Goal: Task Accomplishment & Management: Manage account settings

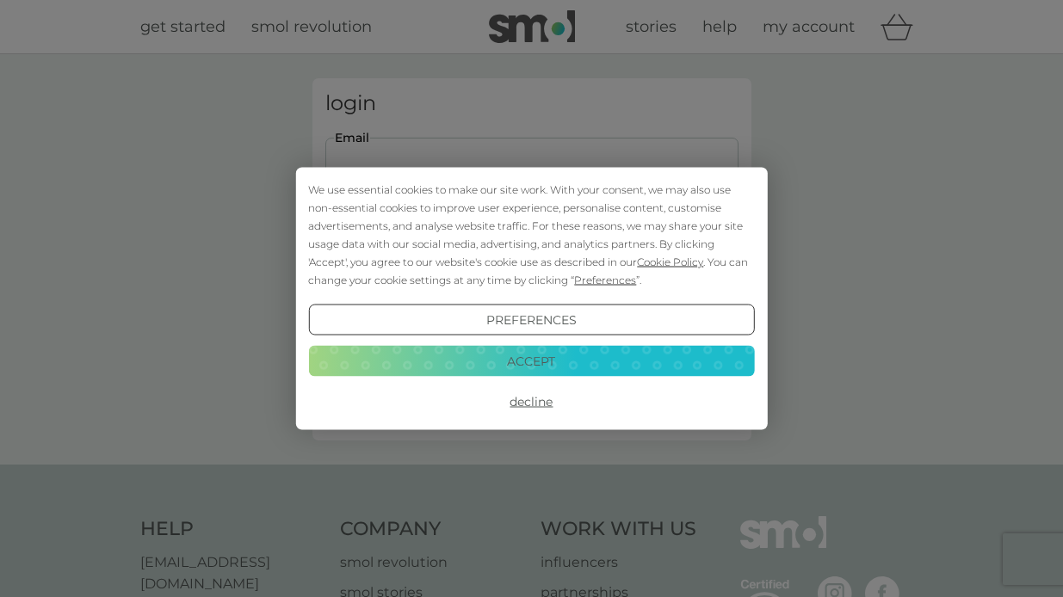
click at [689, 126] on div "We use essential cookies to make our site work. With your consent, we may also …" at bounding box center [531, 298] width 1063 height 597
click at [534, 360] on button "Accept" at bounding box center [531, 360] width 446 height 31
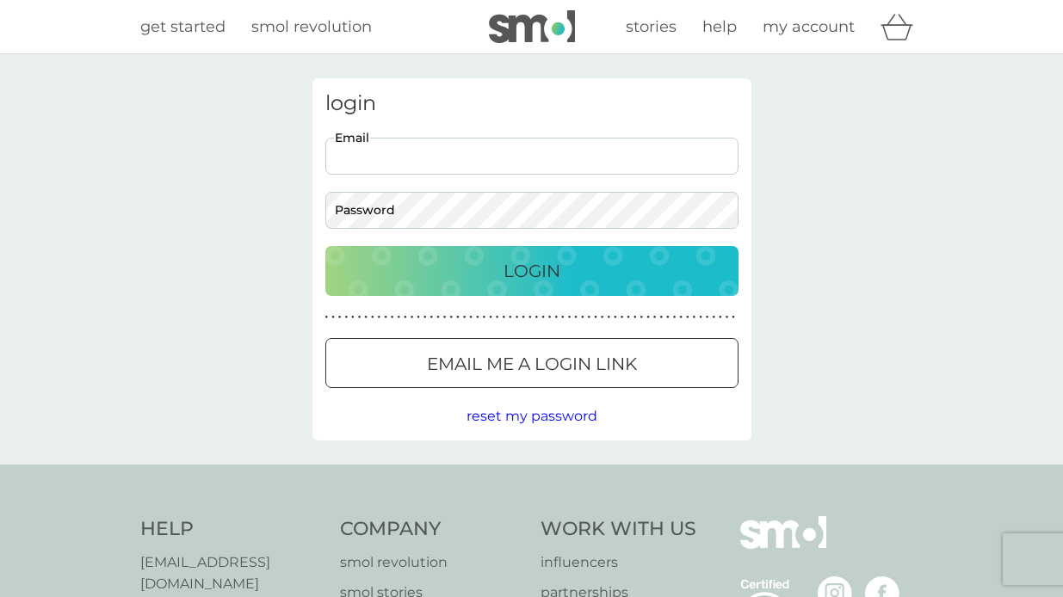
click at [457, 155] on input "Email" at bounding box center [531, 156] width 413 height 37
type input "[EMAIL_ADDRESS][DOMAIN_NAME]"
click at [511, 263] on p "Login" at bounding box center [531, 271] width 57 height 28
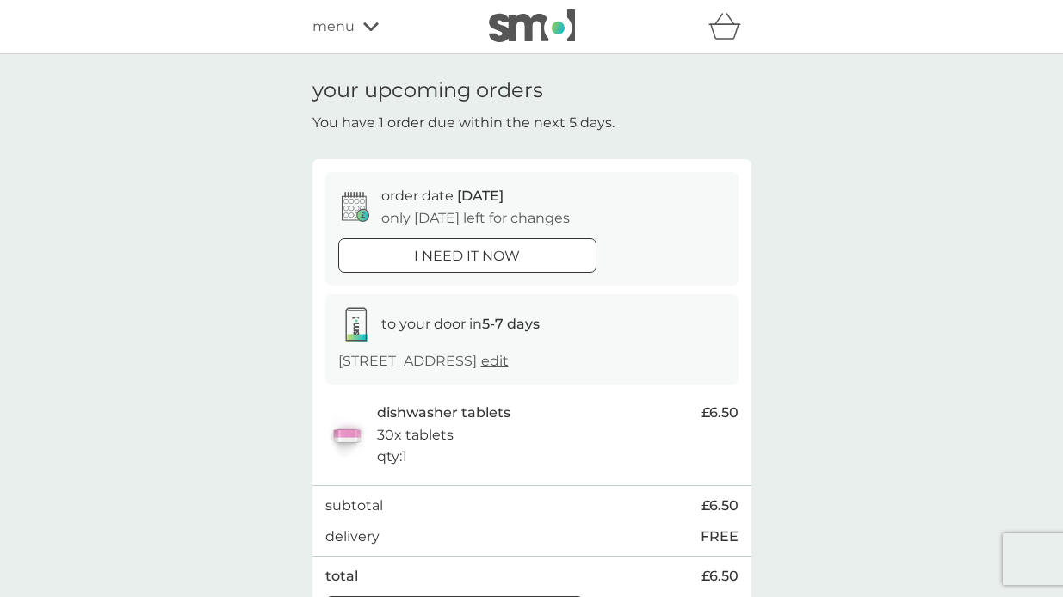
click at [369, 25] on icon at bounding box center [370, 27] width 15 height 10
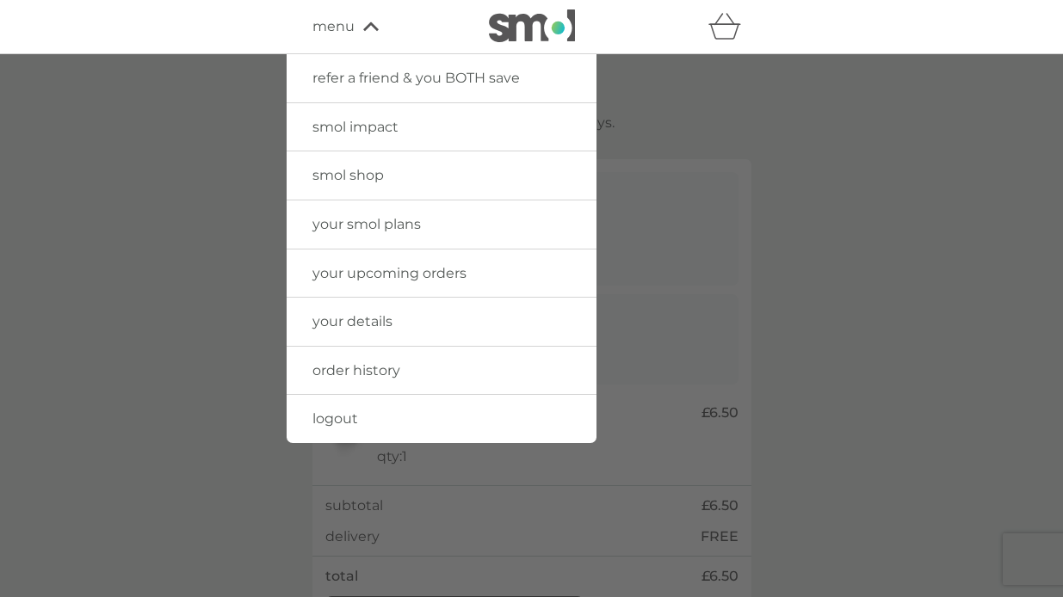
click at [386, 235] on link "your smol plans" at bounding box center [442, 225] width 310 height 48
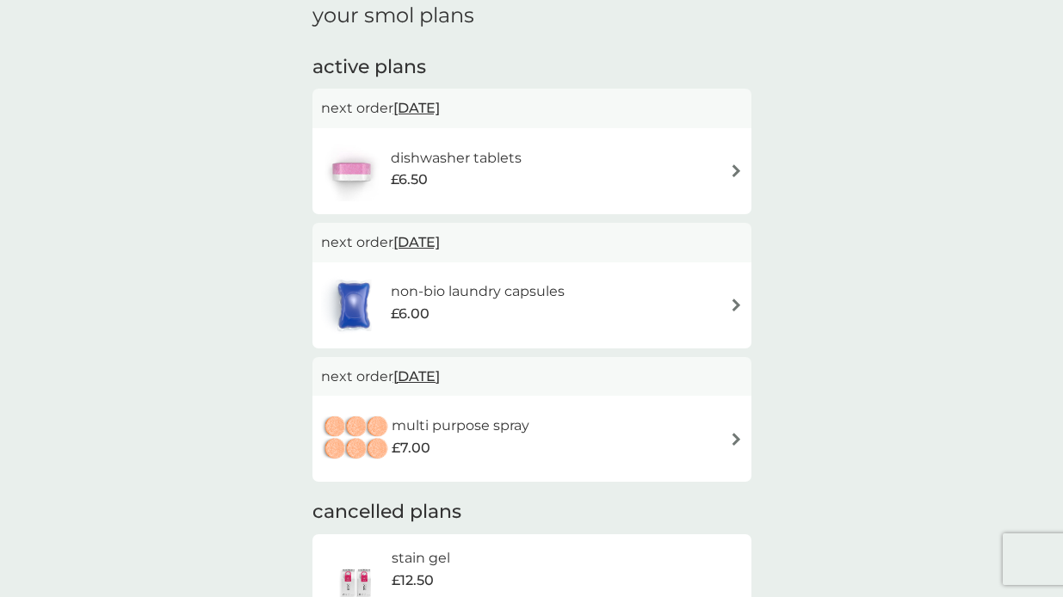
scroll to position [254, 0]
click at [737, 429] on div "multi purpose spray £7.00" at bounding box center [532, 438] width 422 height 60
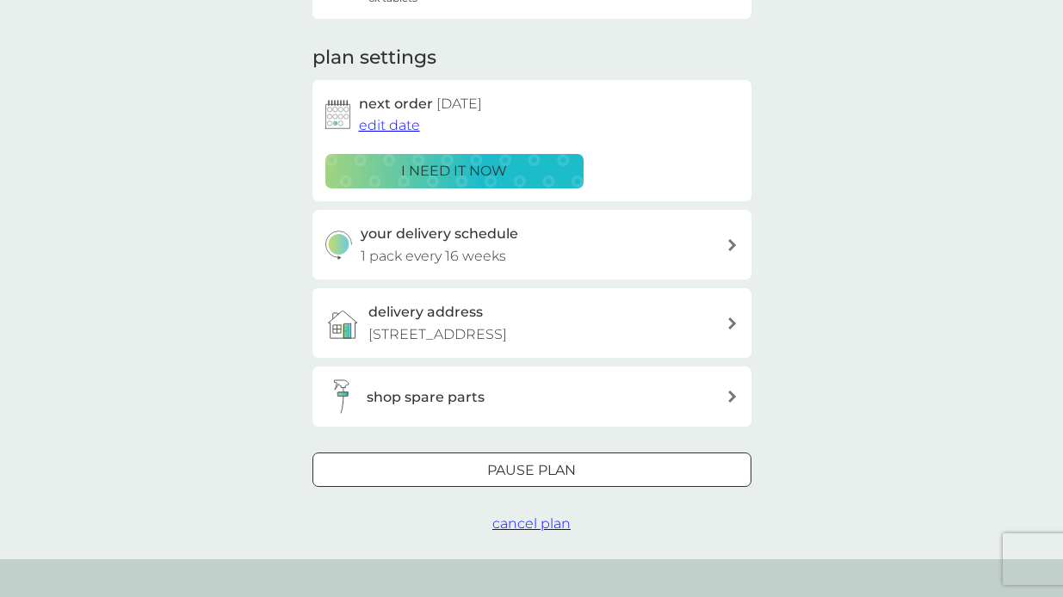
scroll to position [216, 0]
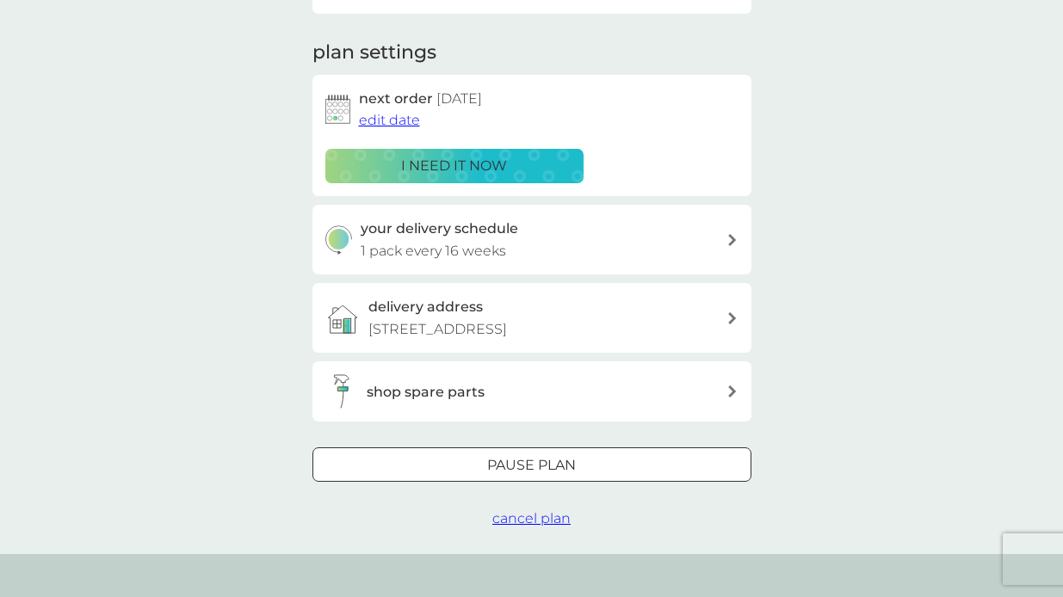
click at [530, 516] on span "cancel plan" at bounding box center [531, 518] width 78 height 16
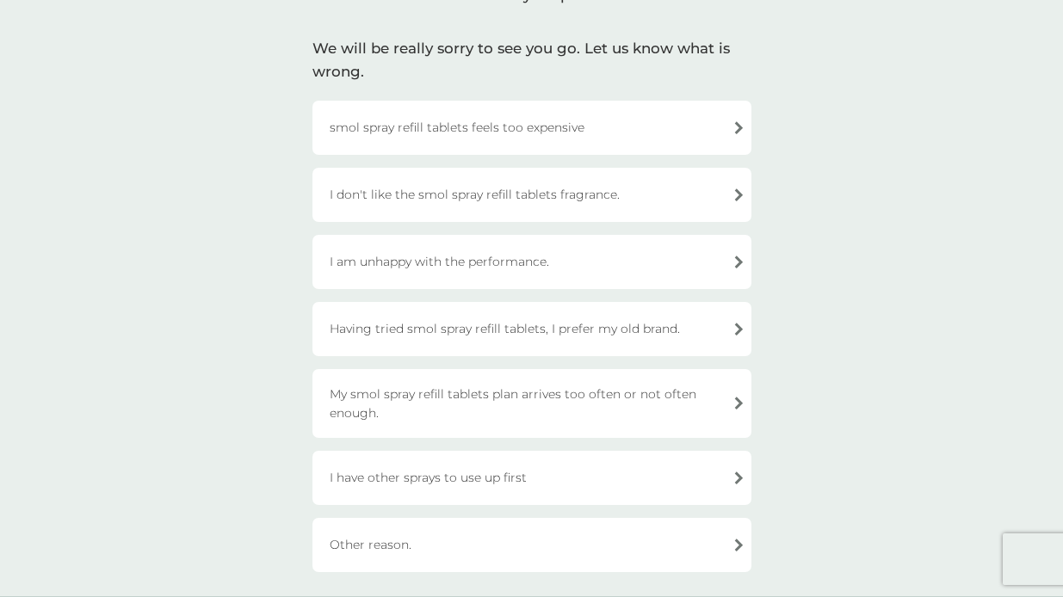
scroll to position [97, 0]
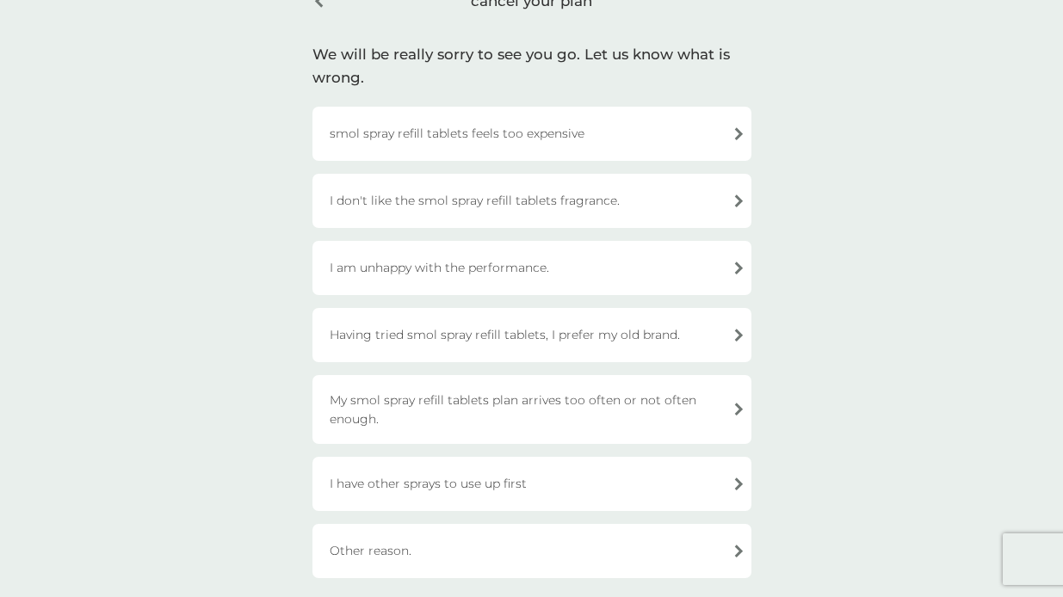
click at [729, 205] on div "I don't like the smol spray refill tablets fragrance." at bounding box center [531, 201] width 439 height 54
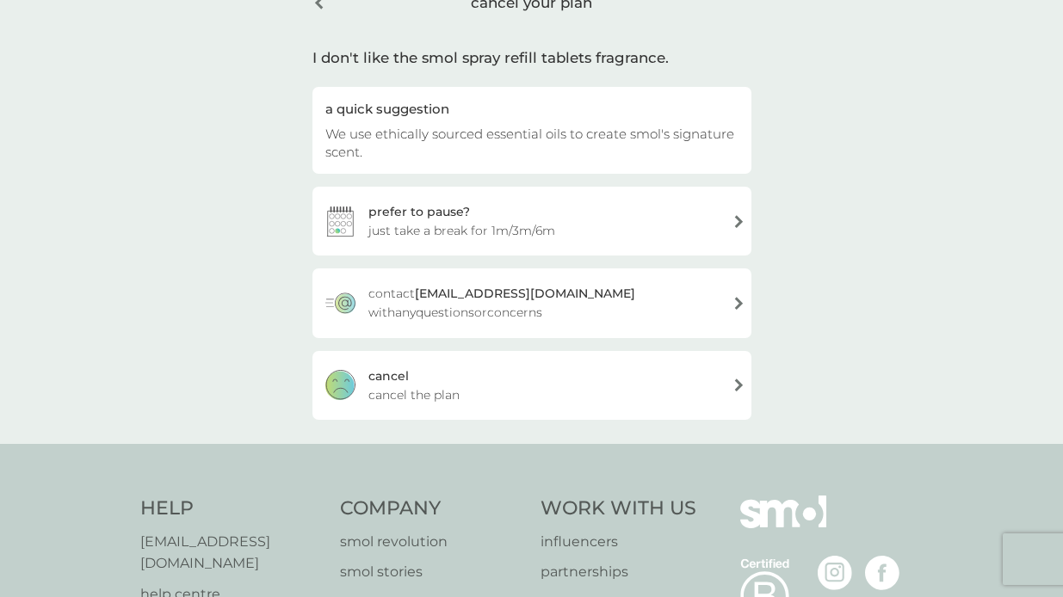
click at [434, 374] on div "cancel cancel the plan" at bounding box center [531, 385] width 439 height 69
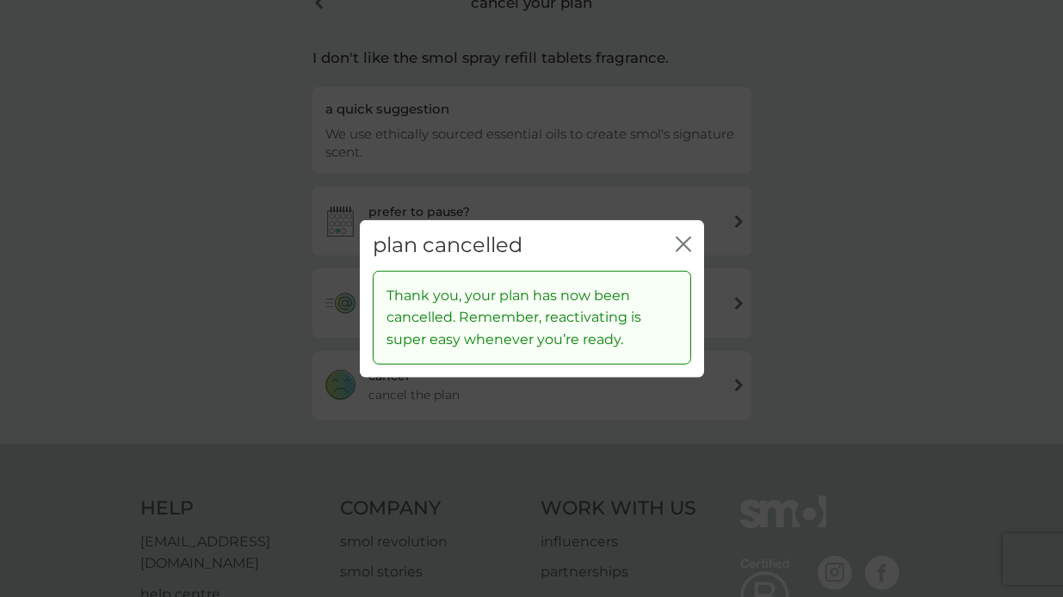
click at [684, 244] on icon "close" at bounding box center [683, 244] width 15 height 15
